Goal: Task Accomplishment & Management: Manage account settings

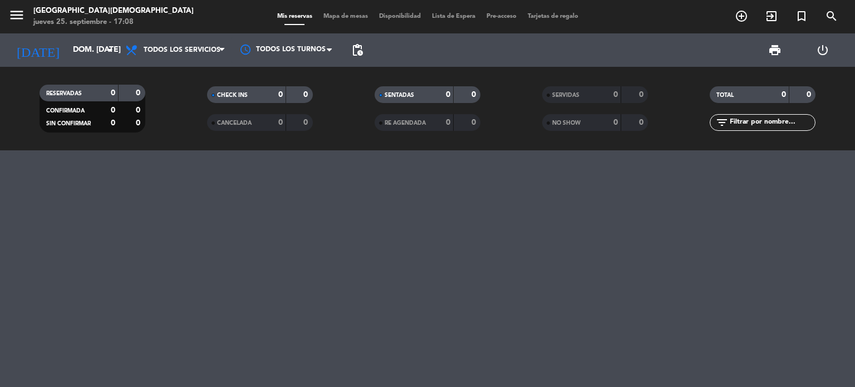
click at [96, 52] on input "dom. [DATE]" at bounding box center [120, 50] width 106 height 20
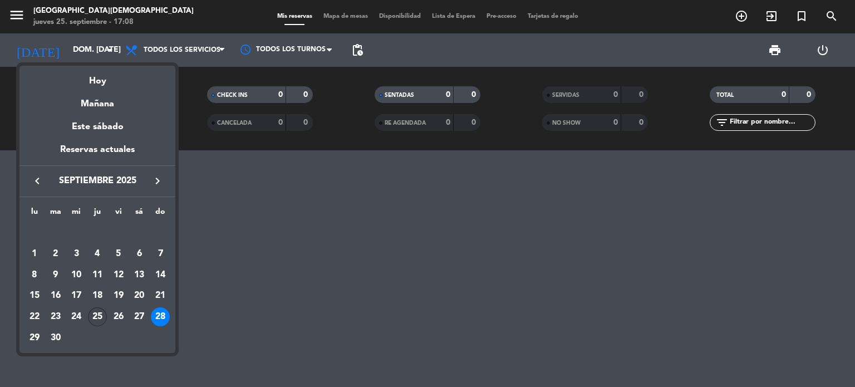
click at [96, 317] on div "25" at bounding box center [97, 316] width 19 height 19
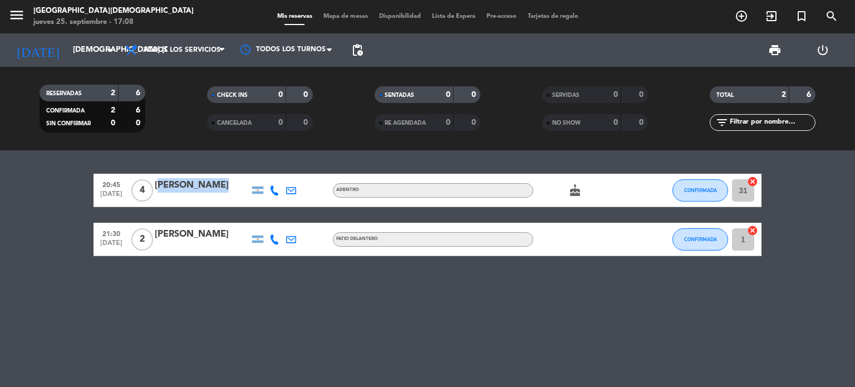
drag, startPoint x: 156, startPoint y: 185, endPoint x: 218, endPoint y: 182, distance: 62.4
click at [218, 182] on div "[PERSON_NAME]" at bounding box center [202, 185] width 95 height 14
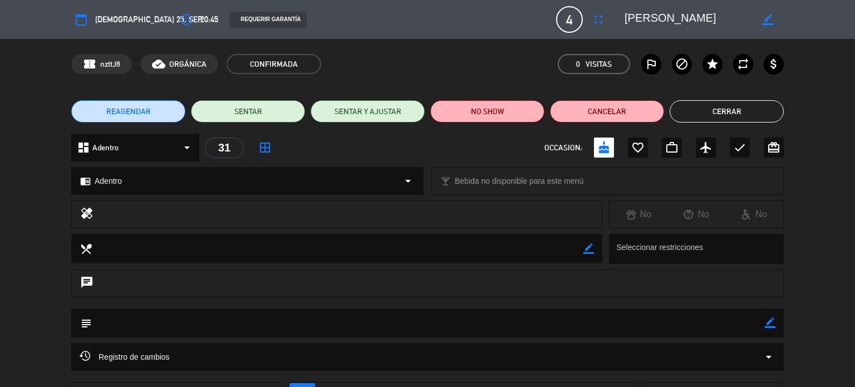
drag, startPoint x: 622, startPoint y: 19, endPoint x: 694, endPoint y: 18, distance: 71.8
click at [694, 18] on div "border_color" at bounding box center [700, 19] width 167 height 20
drag, startPoint x: 698, startPoint y: 18, endPoint x: 612, endPoint y: 18, distance: 86.3
click at [651, 18] on textarea at bounding box center [688, 19] width 127 height 20
click at [642, 21] on textarea at bounding box center [688, 19] width 127 height 20
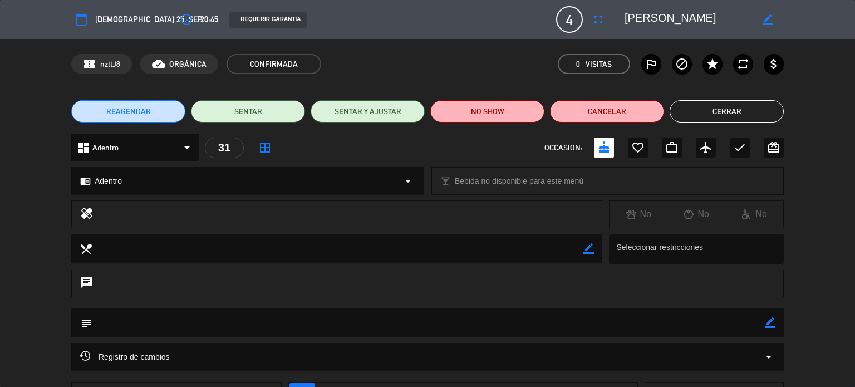
drag, startPoint x: 626, startPoint y: 16, endPoint x: 685, endPoint y: 19, distance: 59.1
click at [679, 19] on div "border_color" at bounding box center [700, 19] width 167 height 20
drag, startPoint x: 697, startPoint y: 19, endPoint x: 622, endPoint y: 19, distance: 74.6
click at [622, 19] on div "border_color" at bounding box center [700, 19] width 167 height 20
click at [738, 113] on button "Cerrar" at bounding box center [727, 111] width 114 height 22
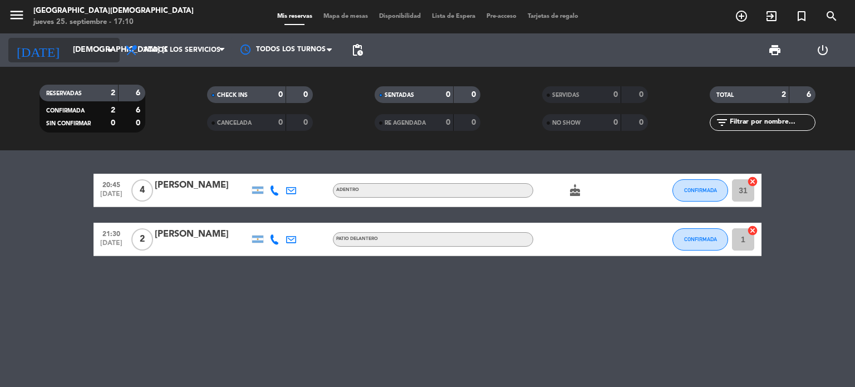
click at [72, 47] on input "[DEMOGRAPHIC_DATA] [DATE]" at bounding box center [120, 50] width 106 height 20
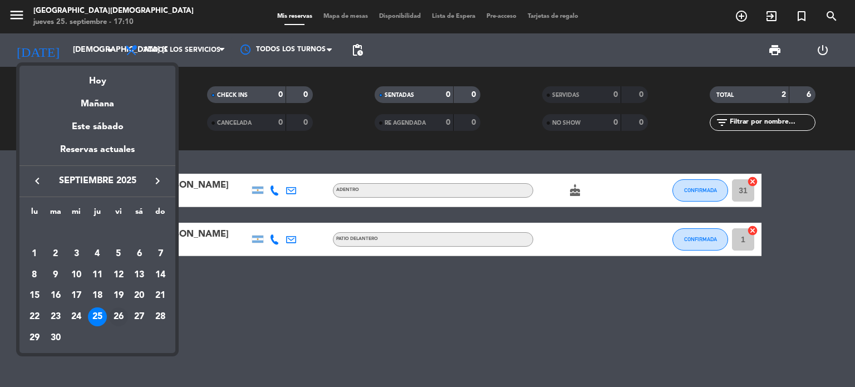
click at [116, 317] on div "26" at bounding box center [118, 316] width 19 height 19
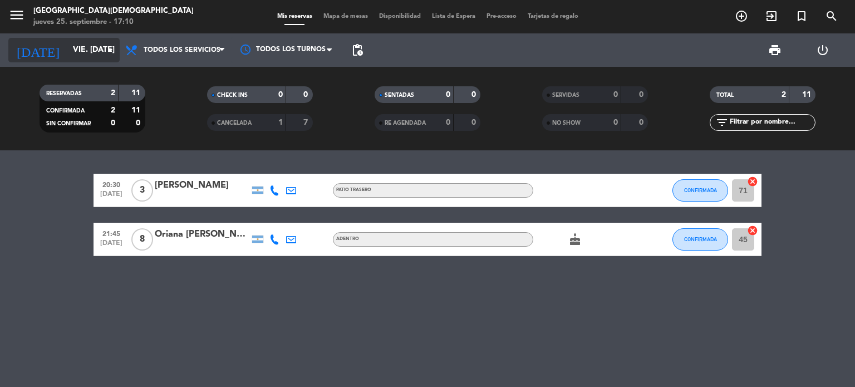
click at [90, 55] on input "vie. [DATE]" at bounding box center [120, 50] width 106 height 20
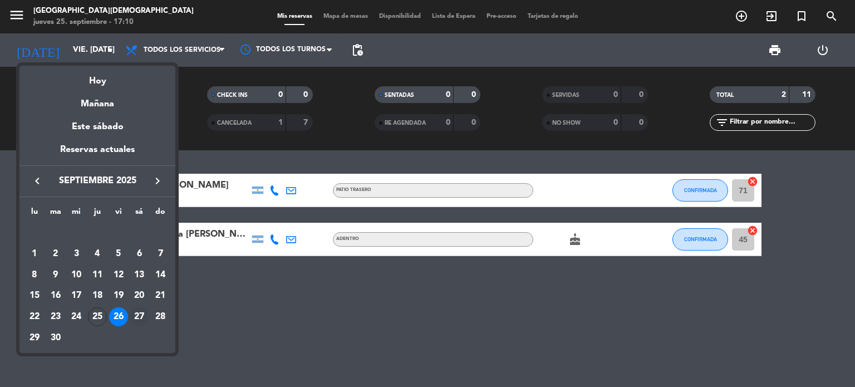
click at [137, 319] on div "27" at bounding box center [139, 316] width 19 height 19
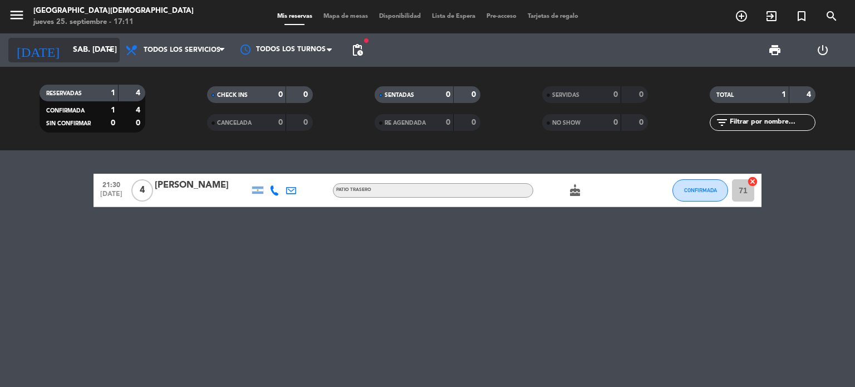
click at [73, 53] on input "sáb. [DATE]" at bounding box center [120, 50] width 106 height 20
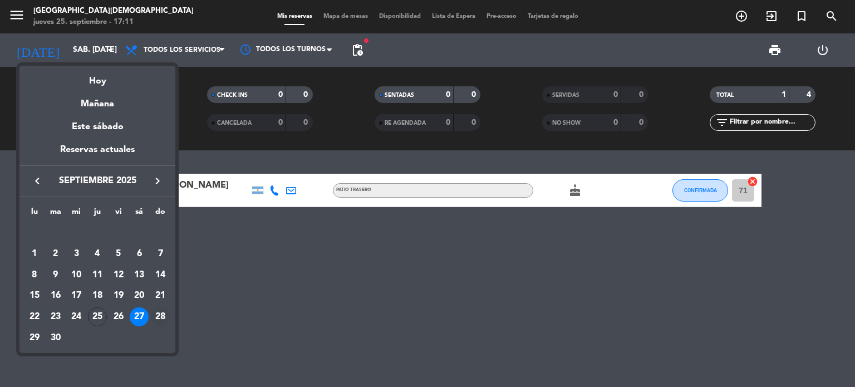
click at [160, 317] on div "28" at bounding box center [160, 316] width 19 height 19
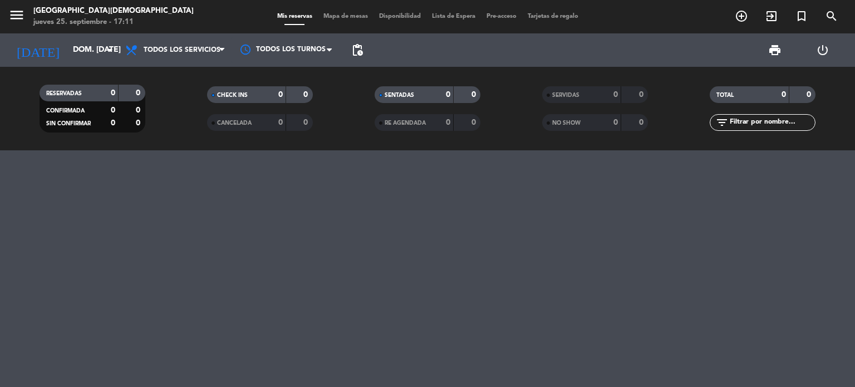
click at [67, 245] on div at bounding box center [427, 268] width 855 height 237
click at [63, 60] on div "[DATE] dom. [DATE] arrow_drop_down" at bounding box center [63, 50] width 111 height 24
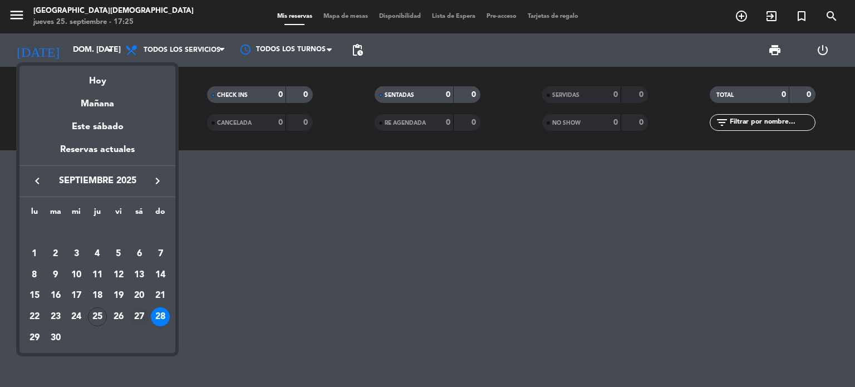
click at [141, 317] on div "27" at bounding box center [139, 316] width 19 height 19
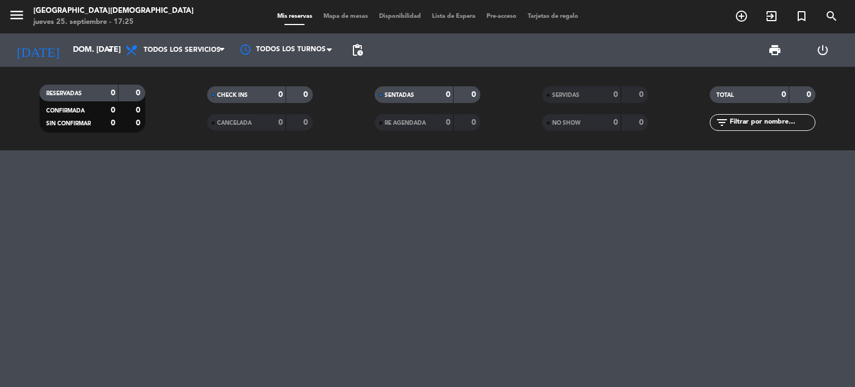
type input "sáb. [DATE]"
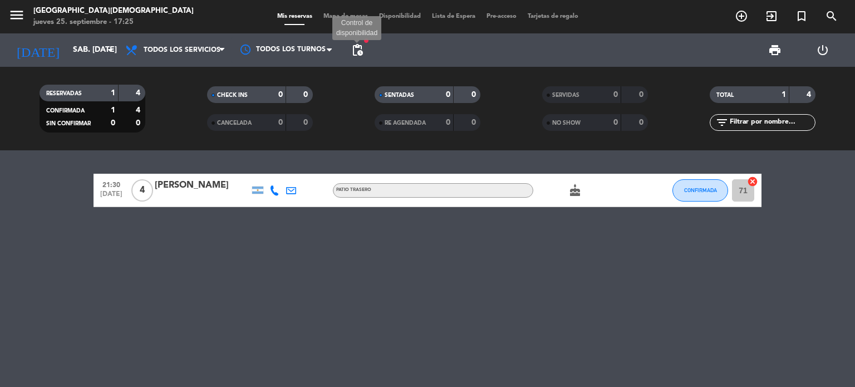
click at [360, 56] on span "pending_actions" at bounding box center [357, 49] width 13 height 13
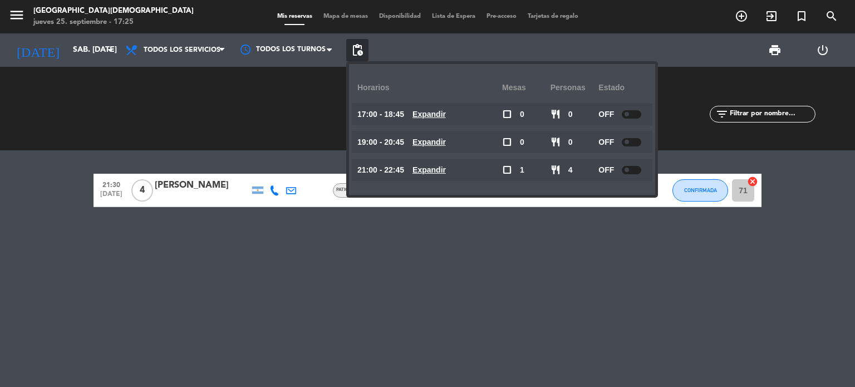
click at [355, 282] on div "21:30 [DATE] 4 [PERSON_NAME] Patio trasero cake CONFIRMADA 71 cancel" at bounding box center [427, 268] width 855 height 237
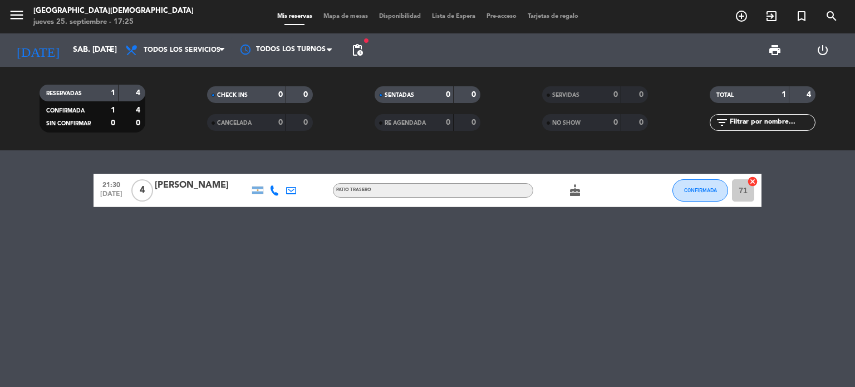
click at [359, 48] on span "pending_actions" at bounding box center [357, 49] width 13 height 13
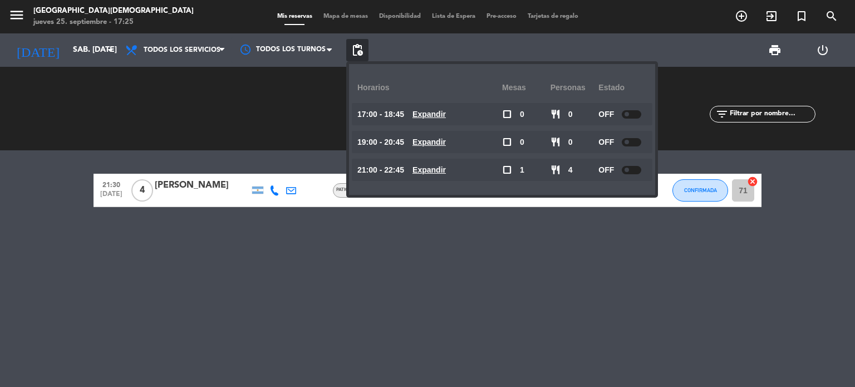
click at [630, 115] on div at bounding box center [631, 114] width 19 height 8
click at [634, 142] on div at bounding box center [631, 142] width 19 height 8
click at [635, 171] on div at bounding box center [631, 170] width 19 height 8
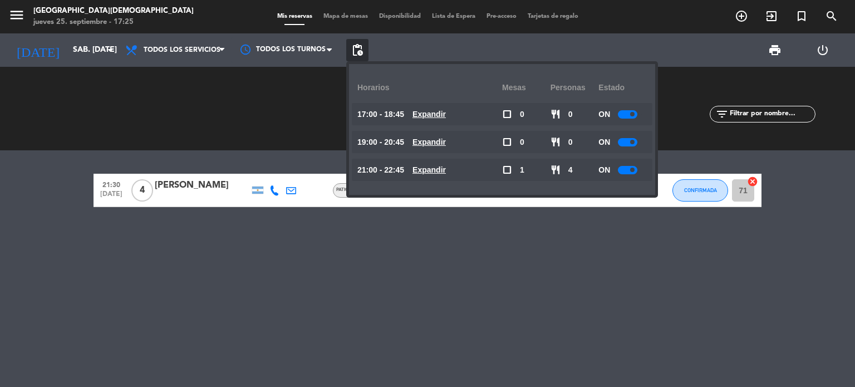
click at [587, 258] on div "21:30 [DATE] 4 [PERSON_NAME] Patio trasero cake CONFIRMADA 71 cancel" at bounding box center [427, 268] width 855 height 237
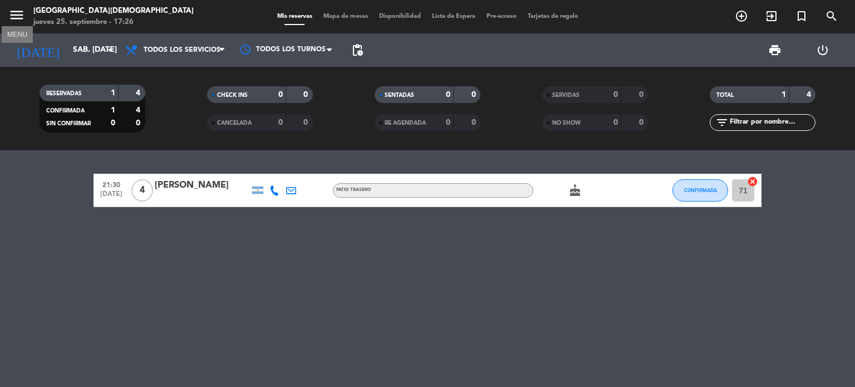
click at [19, 14] on icon "menu" at bounding box center [16, 15] width 17 height 17
